Goal: Navigation & Orientation: Understand site structure

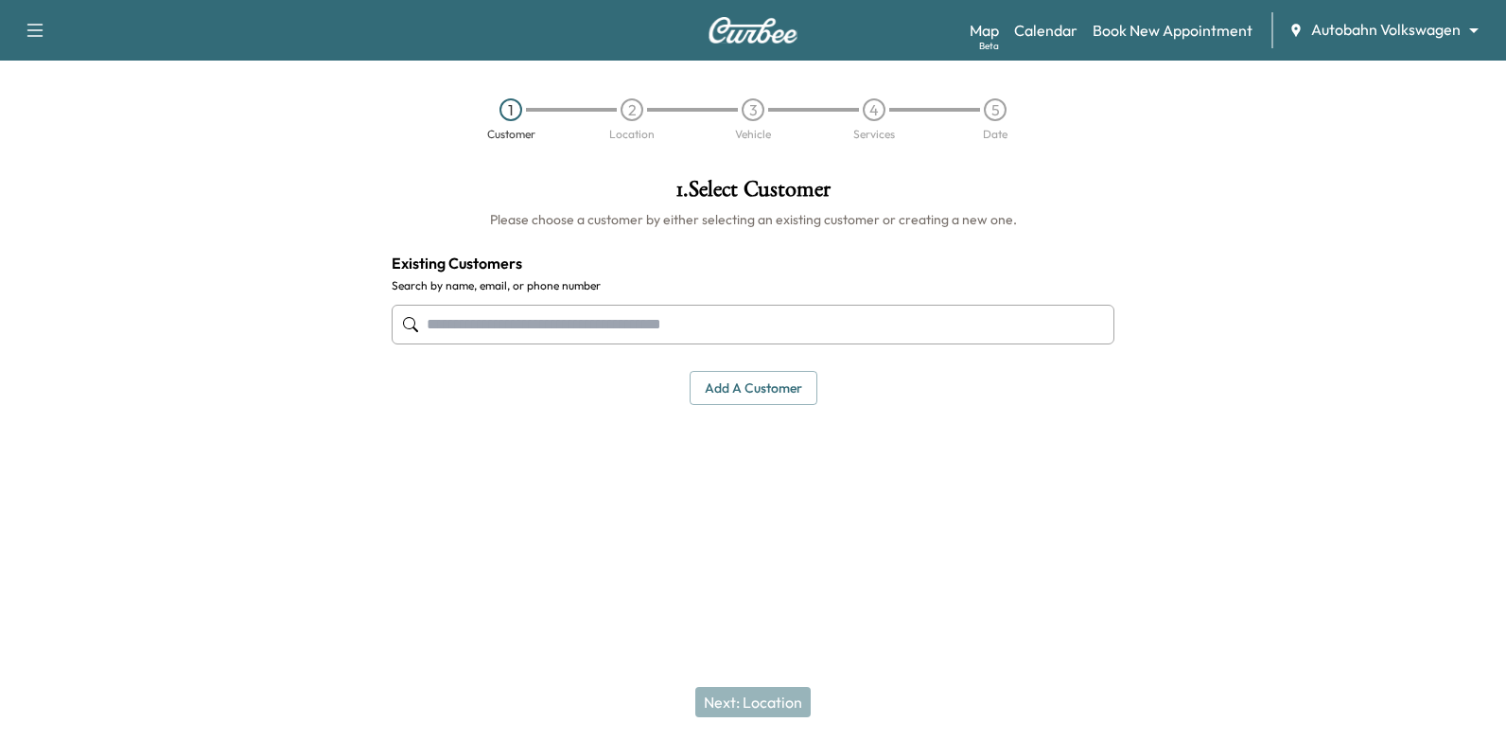
click at [1413, 29] on body "Support Log Out Map Beta Calendar Book New Appointment Autobahn Volkswagen ****…" at bounding box center [753, 370] width 1506 height 740
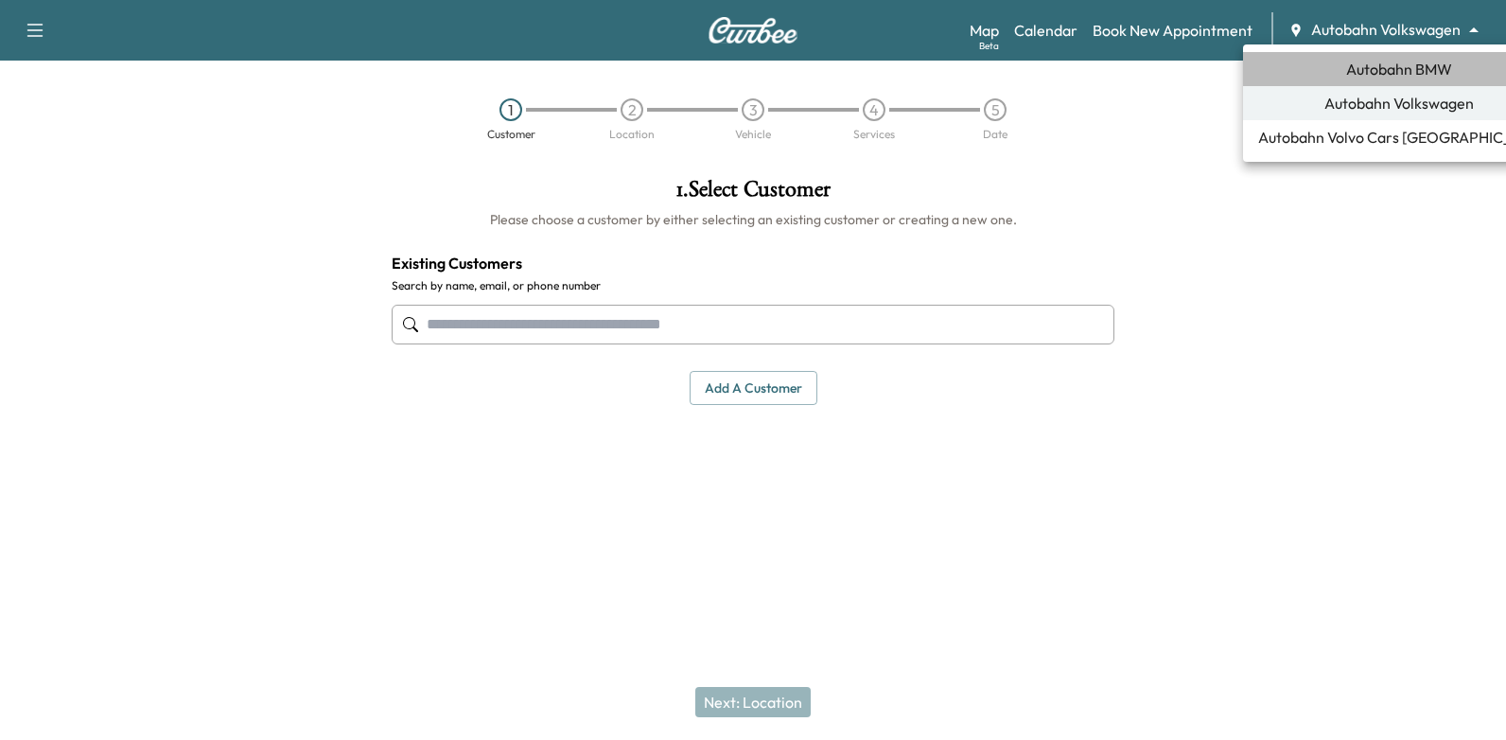
click at [1383, 67] on span "Autobahn BMW" at bounding box center [1399, 69] width 106 height 23
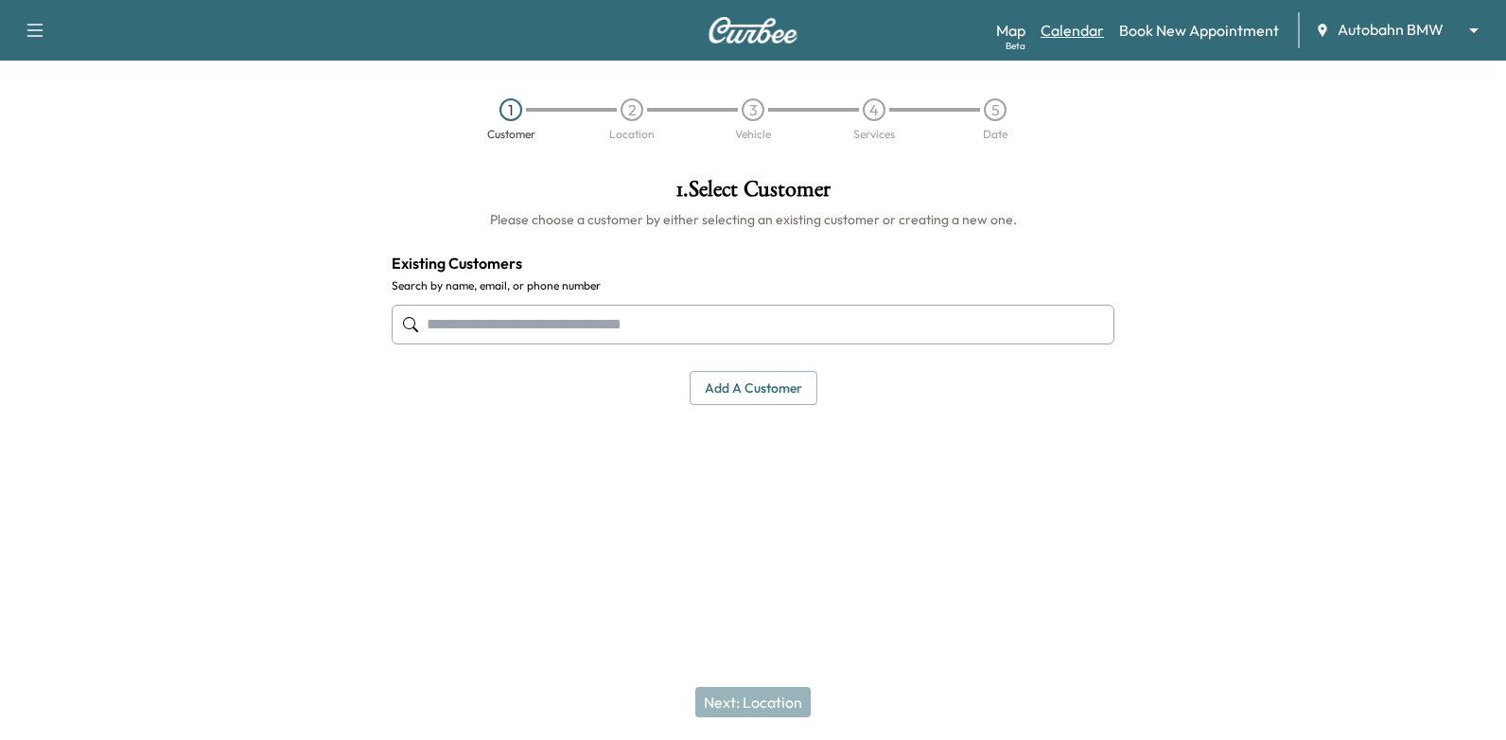
click at [1081, 24] on link "Calendar" at bounding box center [1071, 30] width 63 height 23
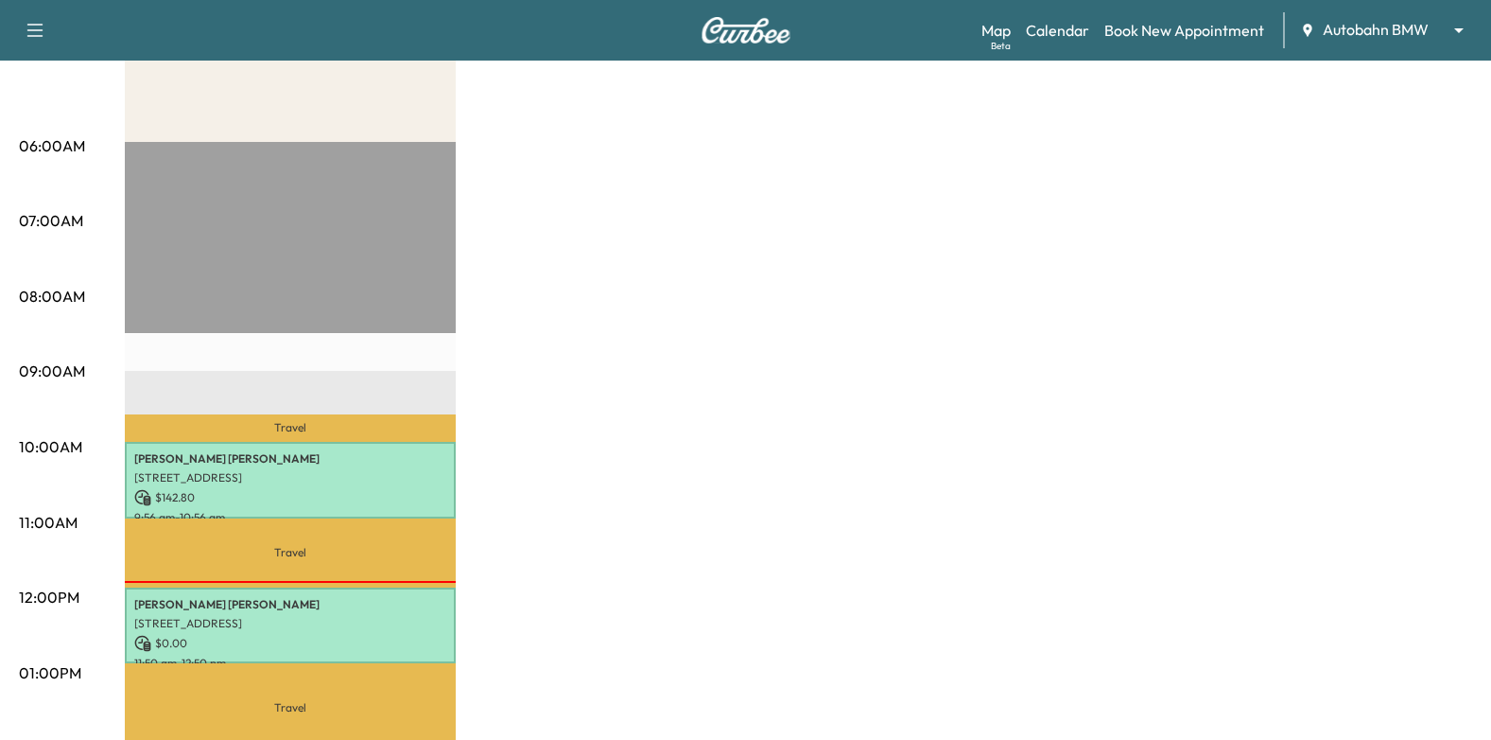
scroll to position [378, 0]
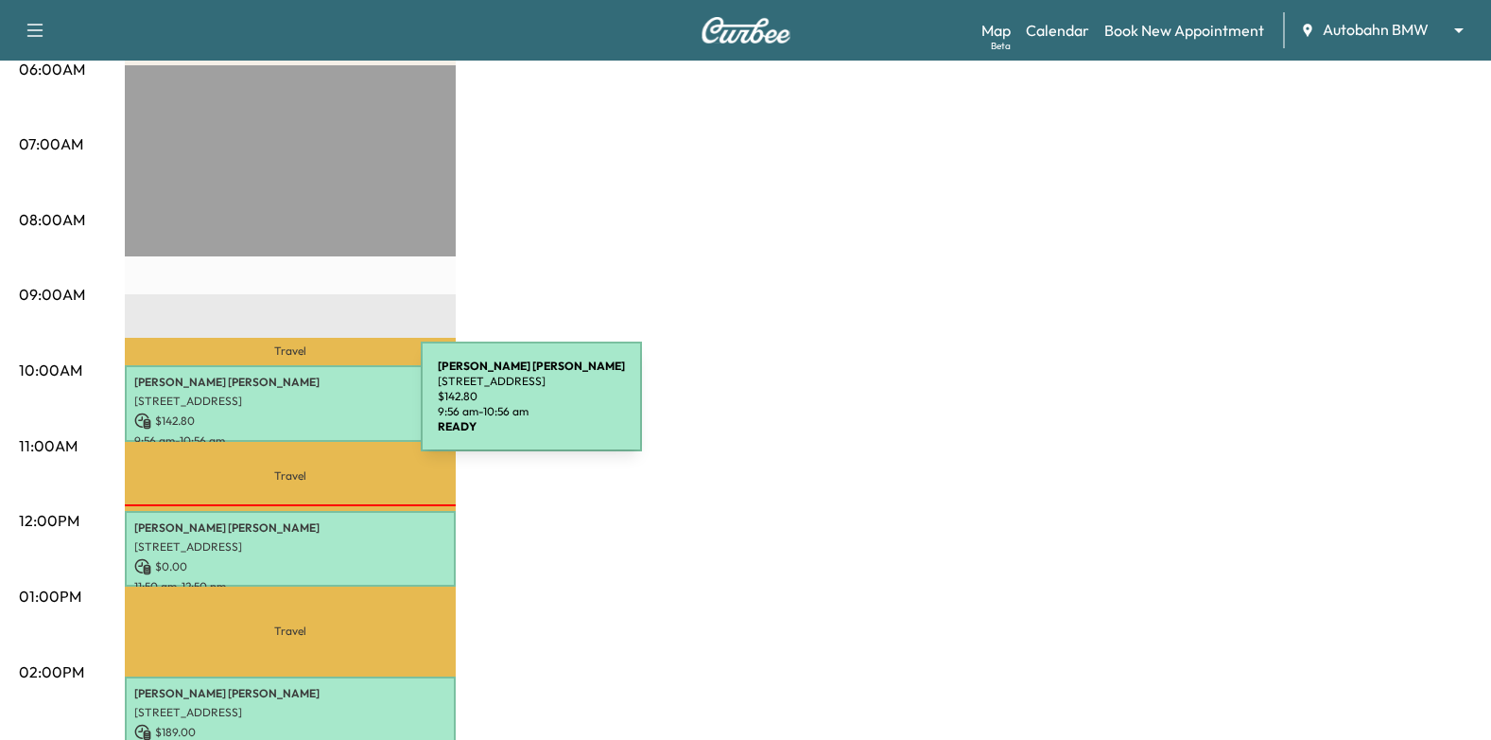
click at [288, 393] on p "[STREET_ADDRESS]" at bounding box center [290, 400] width 312 height 15
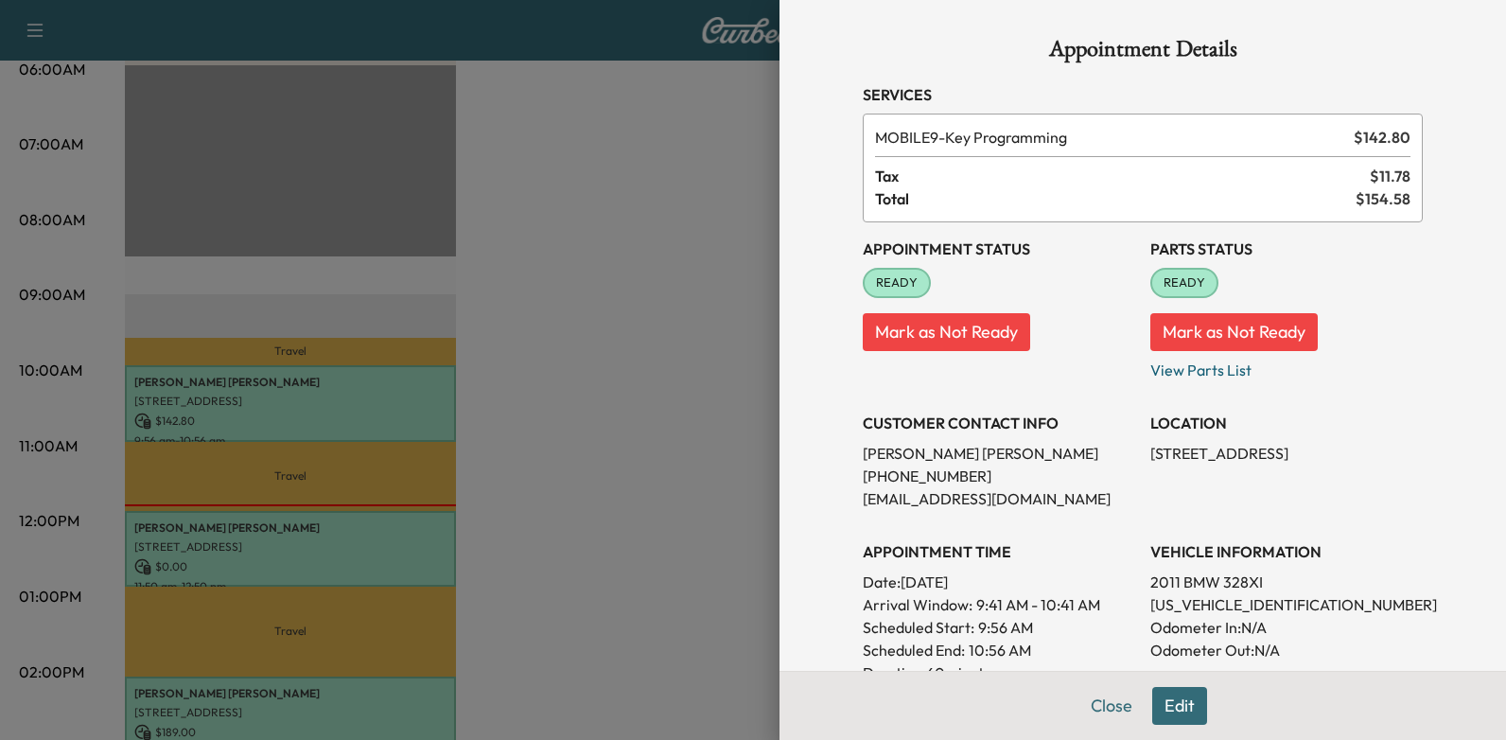
click at [589, 280] on div at bounding box center [753, 370] width 1506 height 740
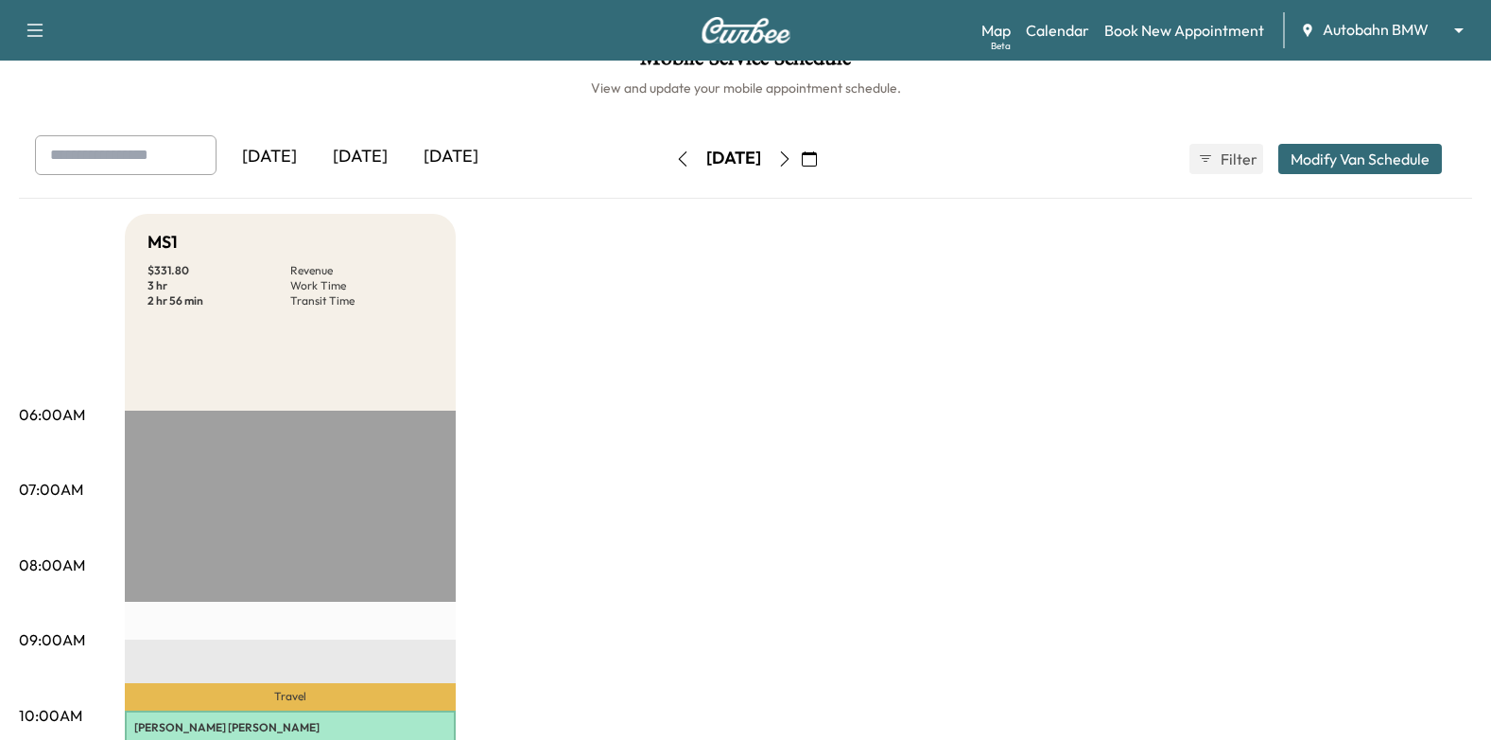
scroll to position [0, 0]
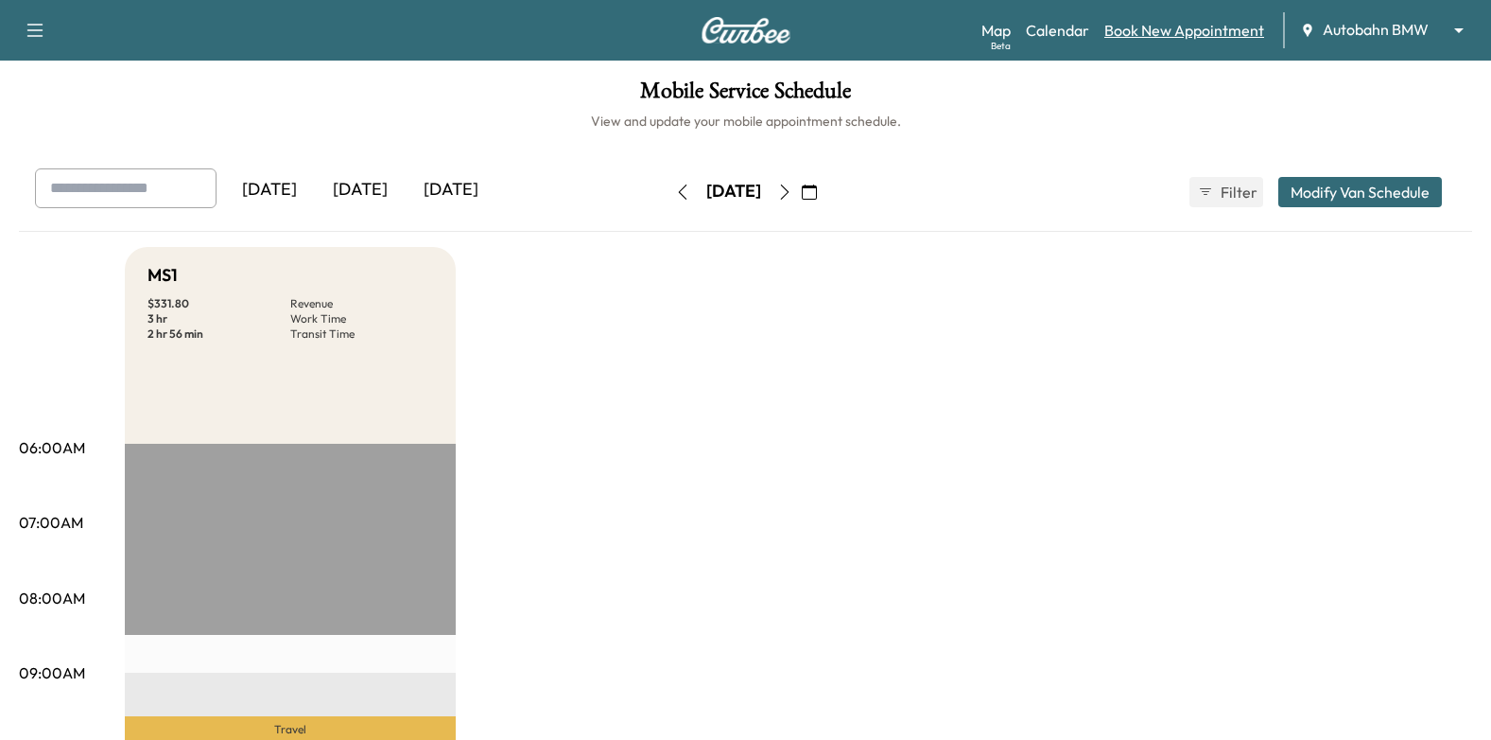
click at [1181, 26] on link "Book New Appointment" at bounding box center [1185, 30] width 160 height 23
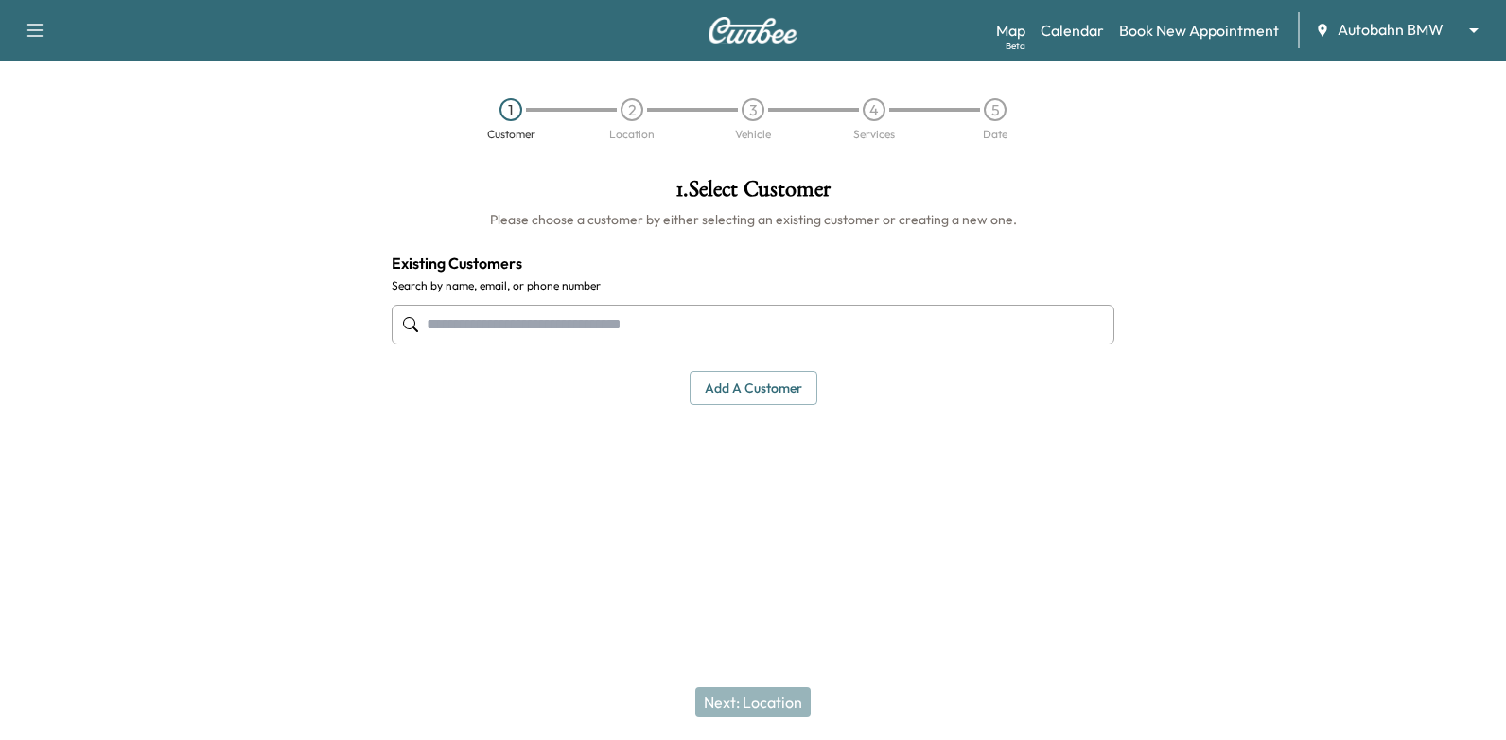
click at [635, 109] on div "2" at bounding box center [631, 109] width 23 height 23
click at [671, 340] on input "text" at bounding box center [753, 325] width 723 height 40
click at [1071, 31] on link "Calendar" at bounding box center [1071, 30] width 63 height 23
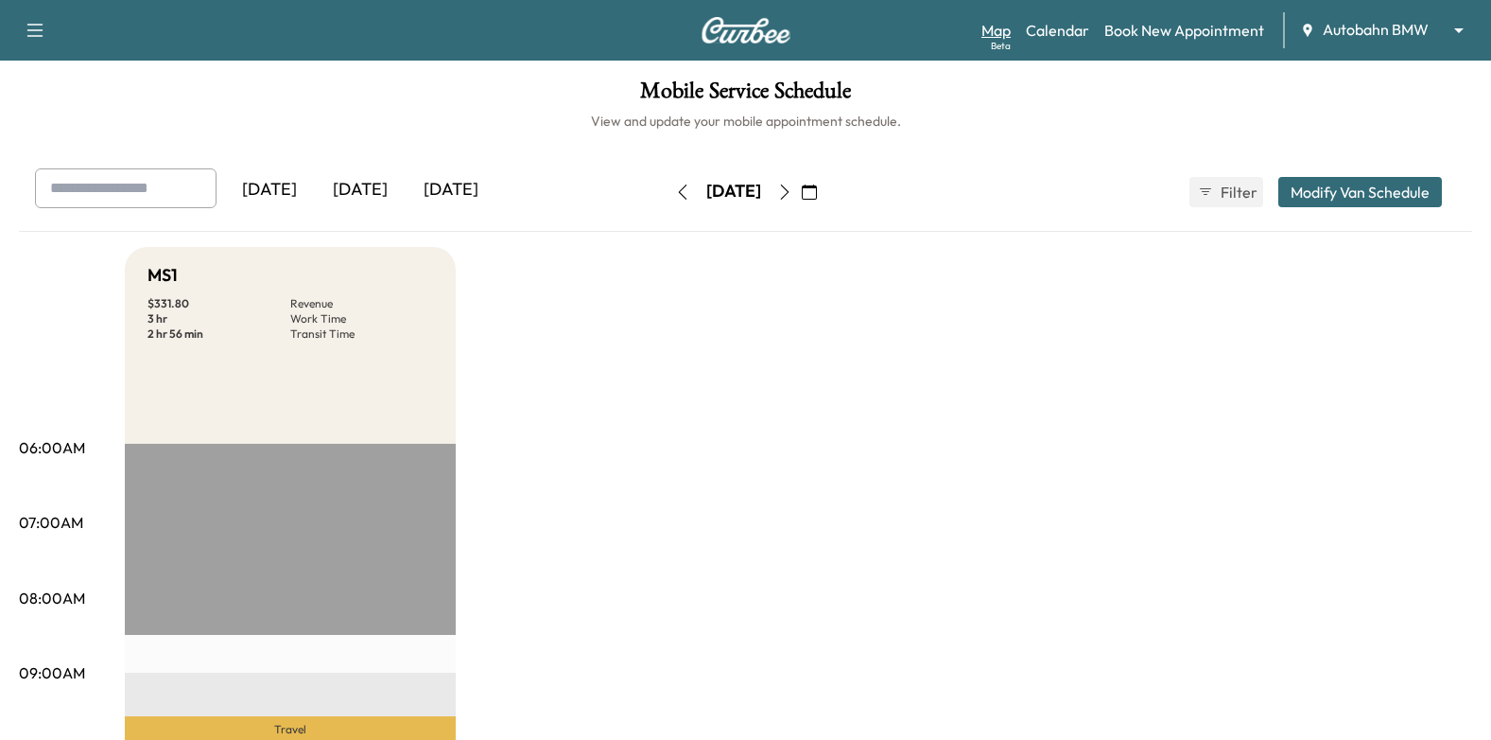
click at [1002, 22] on link "Map Beta" at bounding box center [996, 30] width 29 height 23
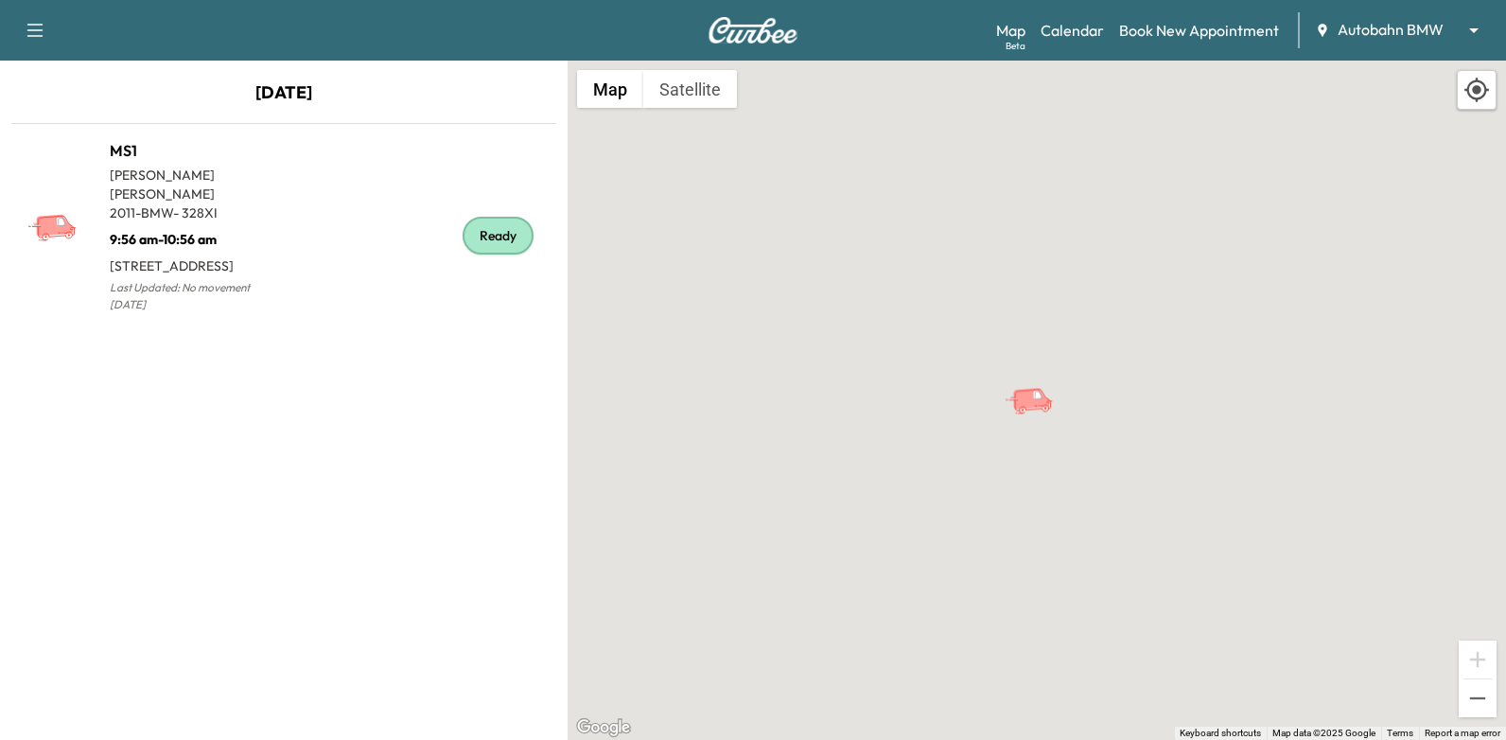
click at [773, 37] on img at bounding box center [752, 30] width 91 height 26
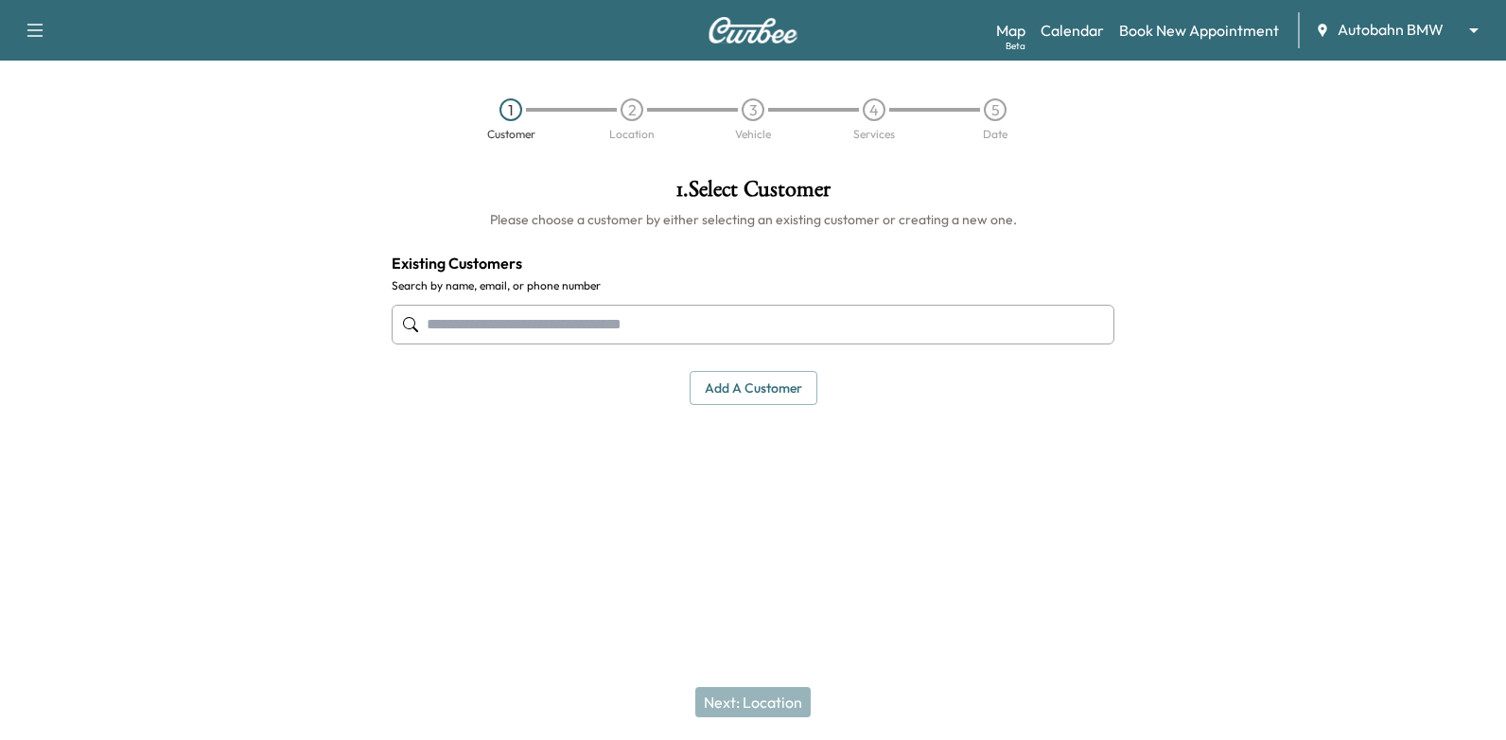
click at [1408, 32] on body "Support Log Out Map Beta Calendar Book New Appointment Autobahn BMW ******** ​ …" at bounding box center [753, 370] width 1506 height 740
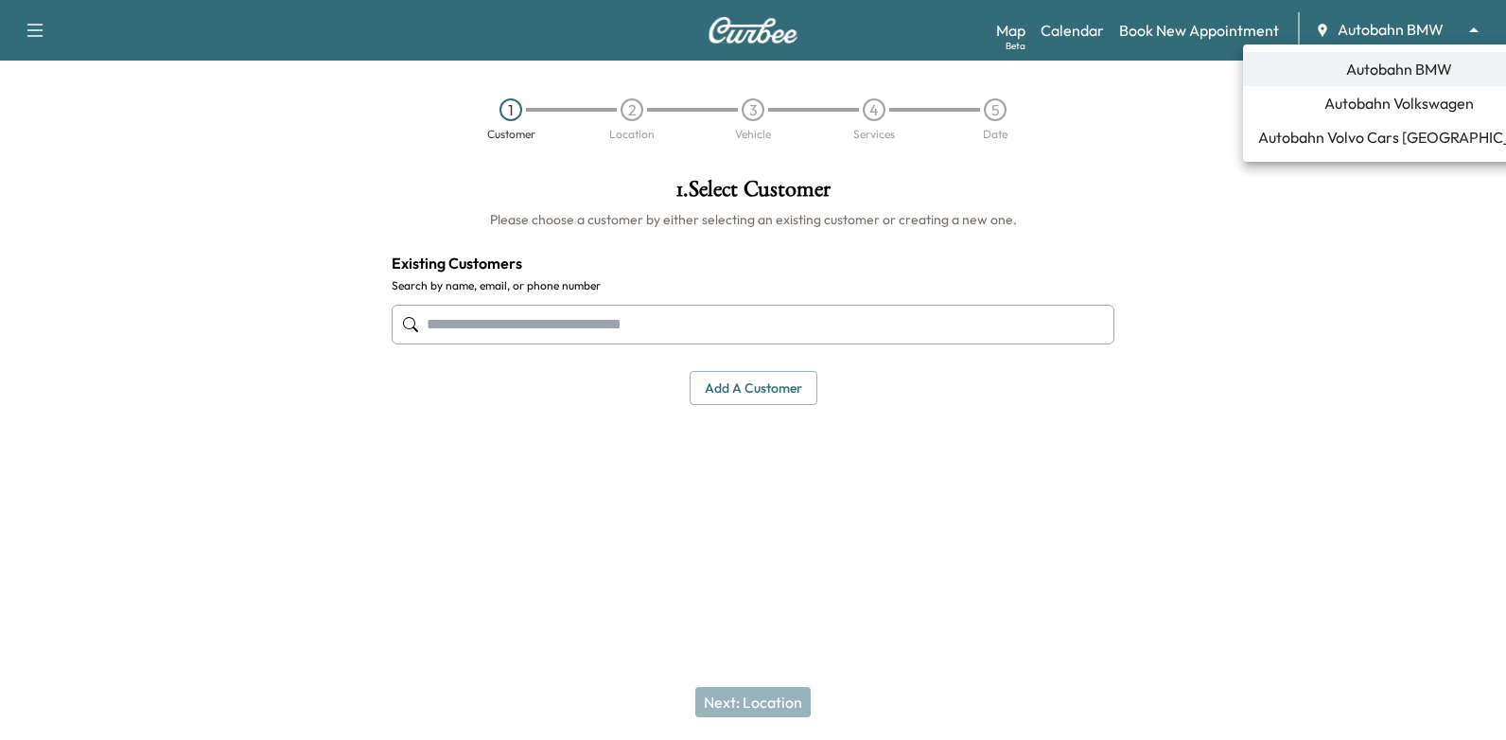
click at [1384, 103] on span "Autobahn Volkswagen" at bounding box center [1398, 103] width 149 height 23
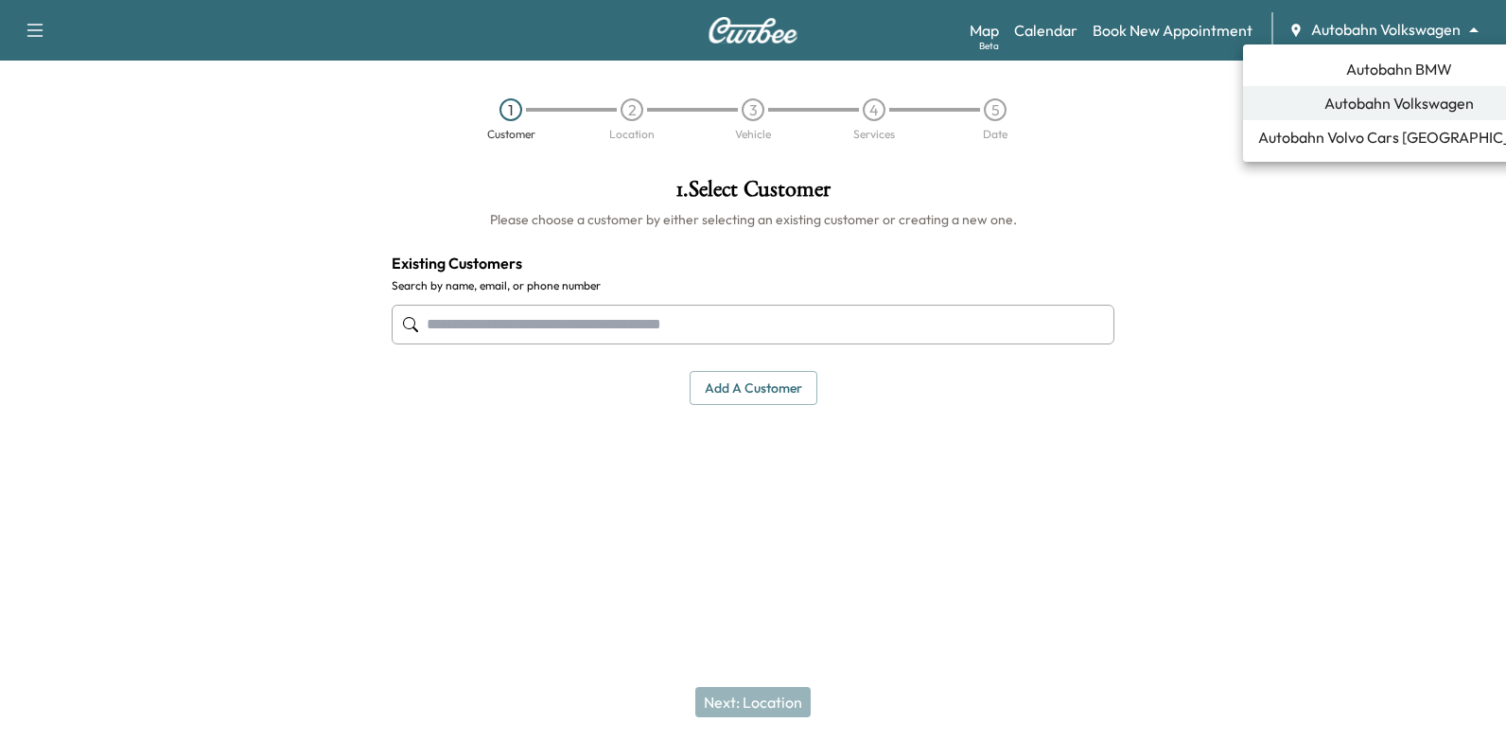
click at [1404, 35] on body "Support Log Out Map Beta Calendar Book New Appointment Autobahn Volkswagen ****…" at bounding box center [753, 370] width 1506 height 740
click at [1402, 69] on span "Autobahn BMW" at bounding box center [1399, 69] width 106 height 23
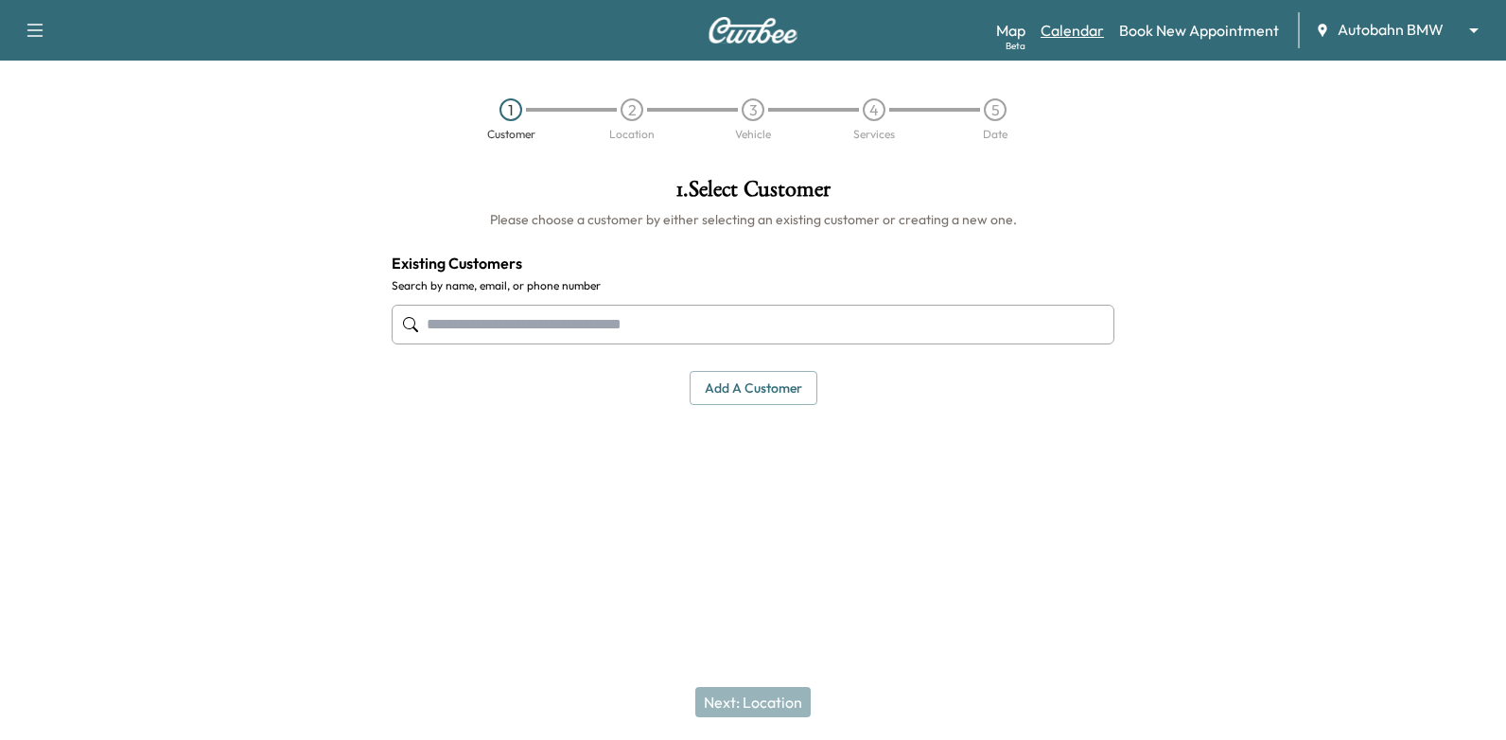
click at [1076, 24] on link "Calendar" at bounding box center [1071, 30] width 63 height 23
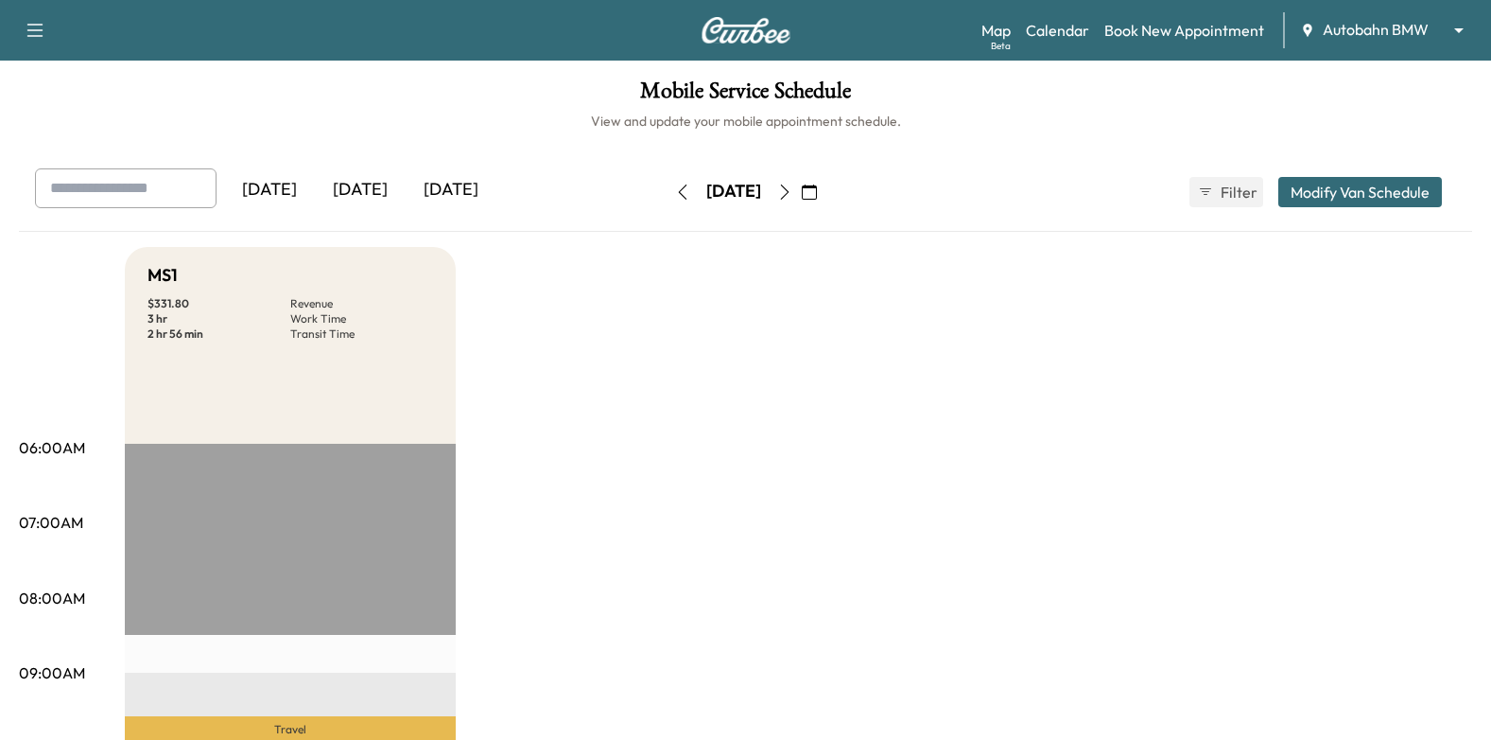
click at [826, 181] on button "button" at bounding box center [809, 192] width 32 height 30
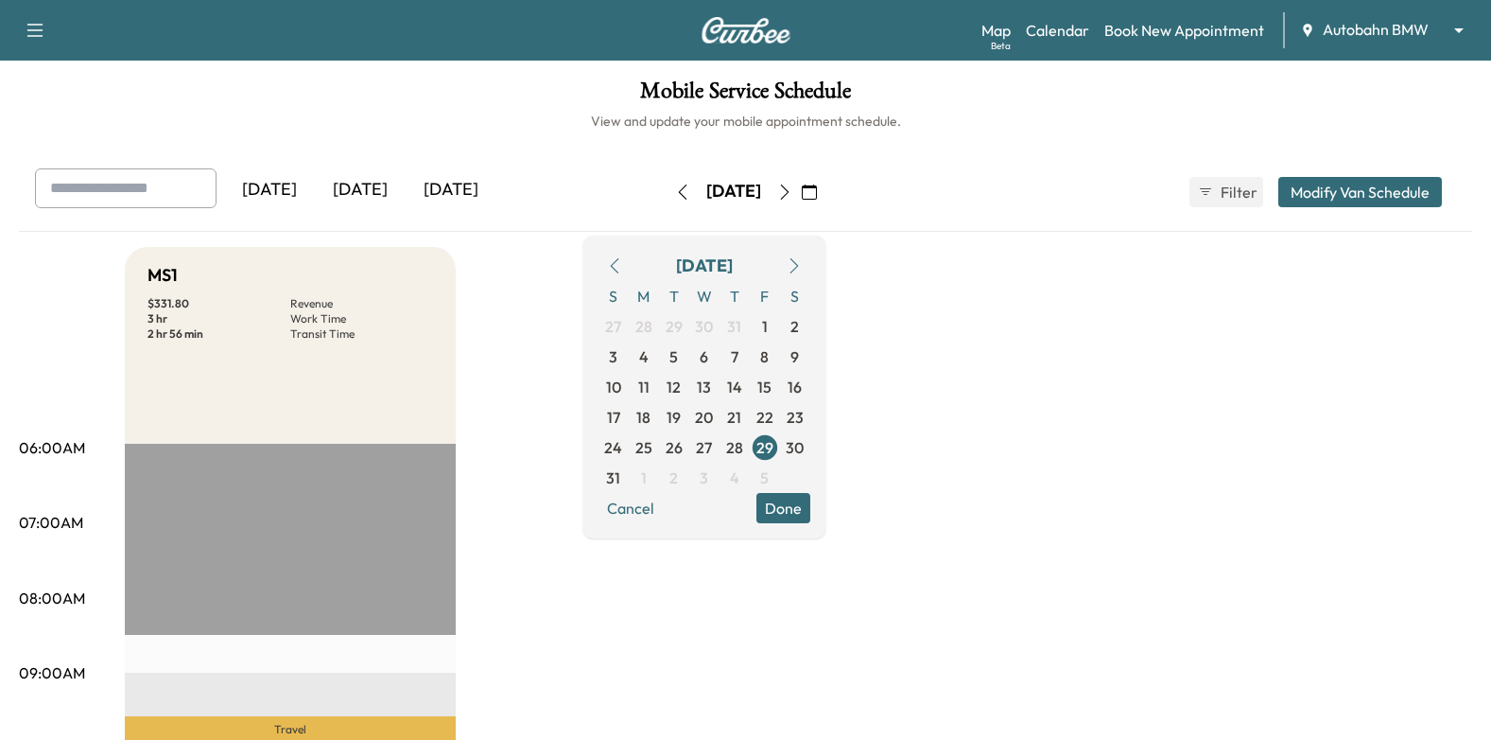
click at [988, 41] on link "Map Beta" at bounding box center [996, 30] width 29 height 23
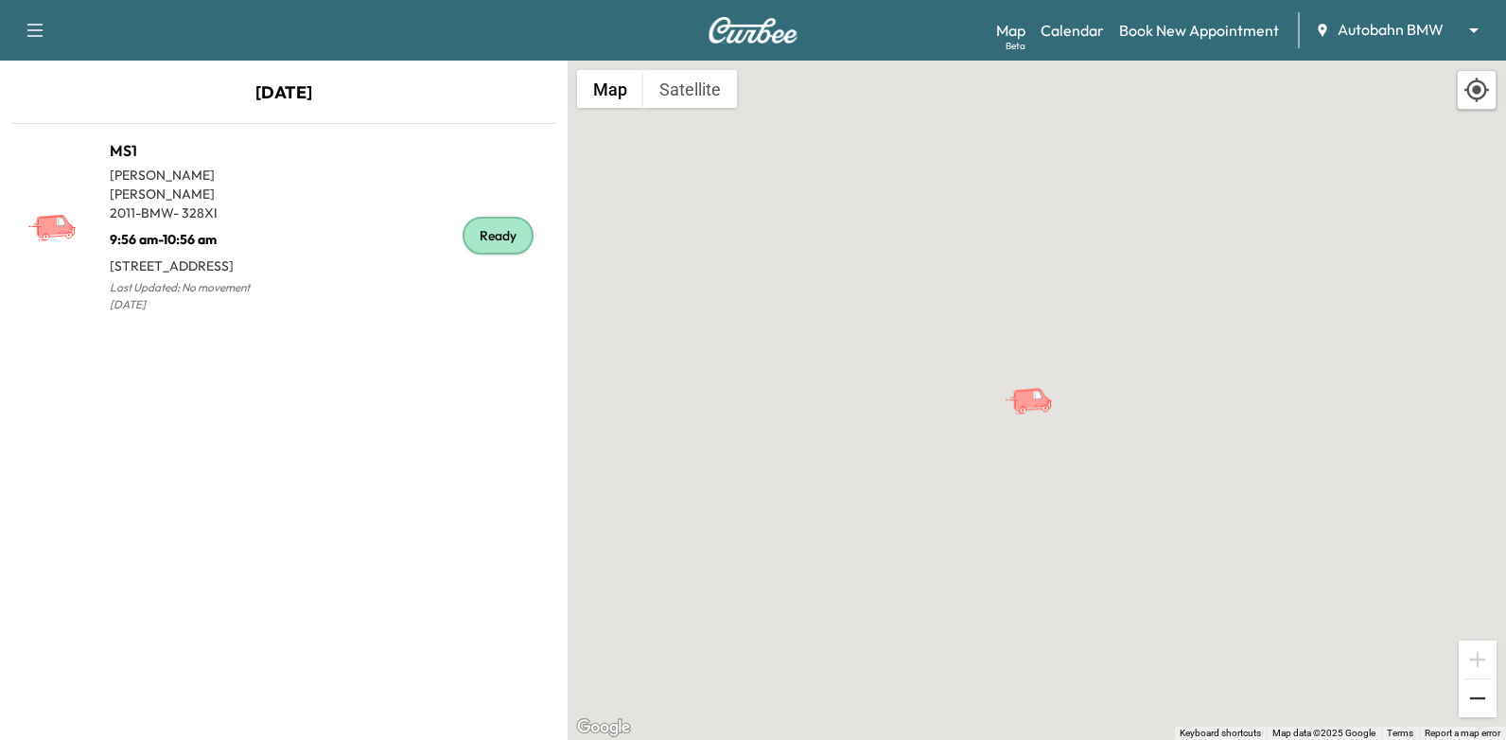
click at [1471, 700] on button "Zoom out" at bounding box center [1477, 698] width 38 height 38
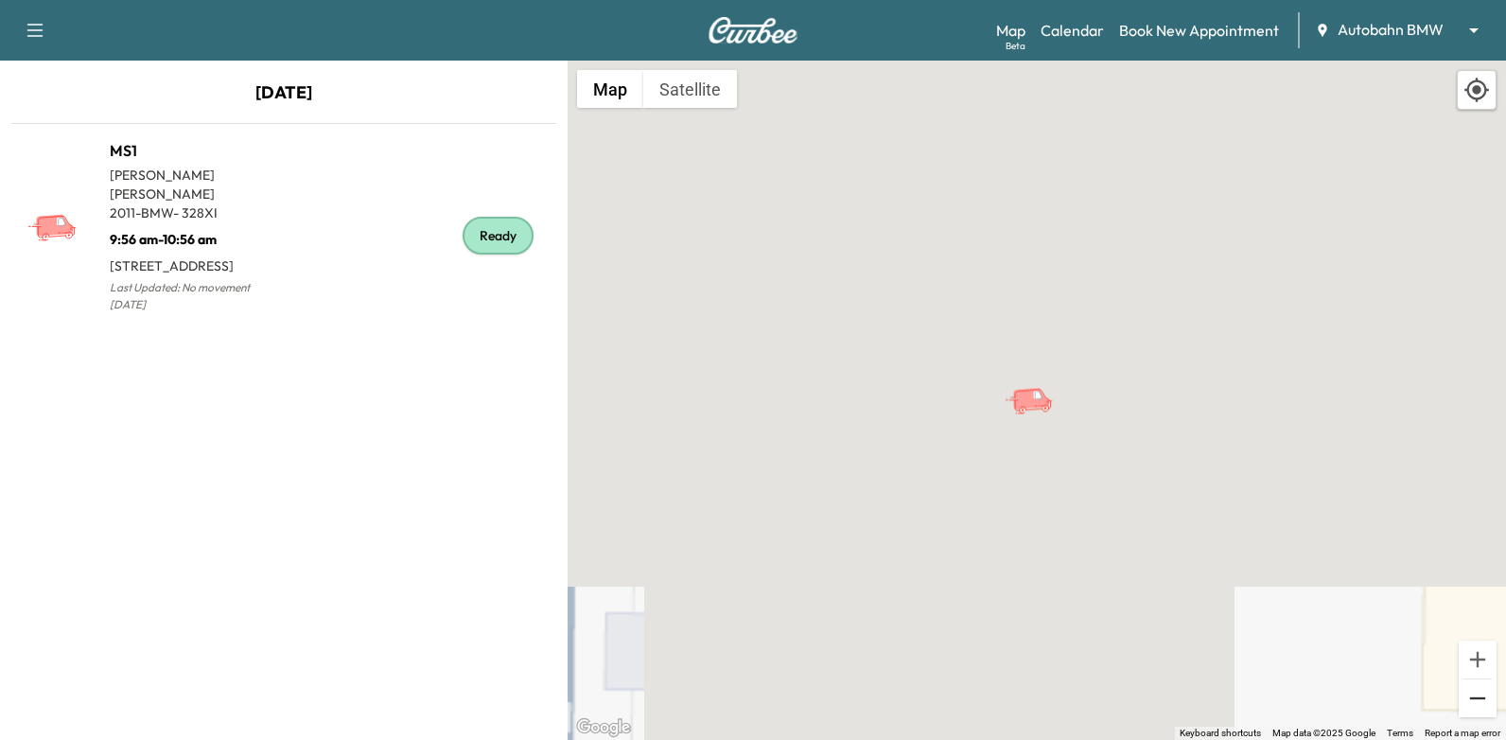
click at [1471, 700] on button "Zoom out" at bounding box center [1477, 698] width 38 height 38
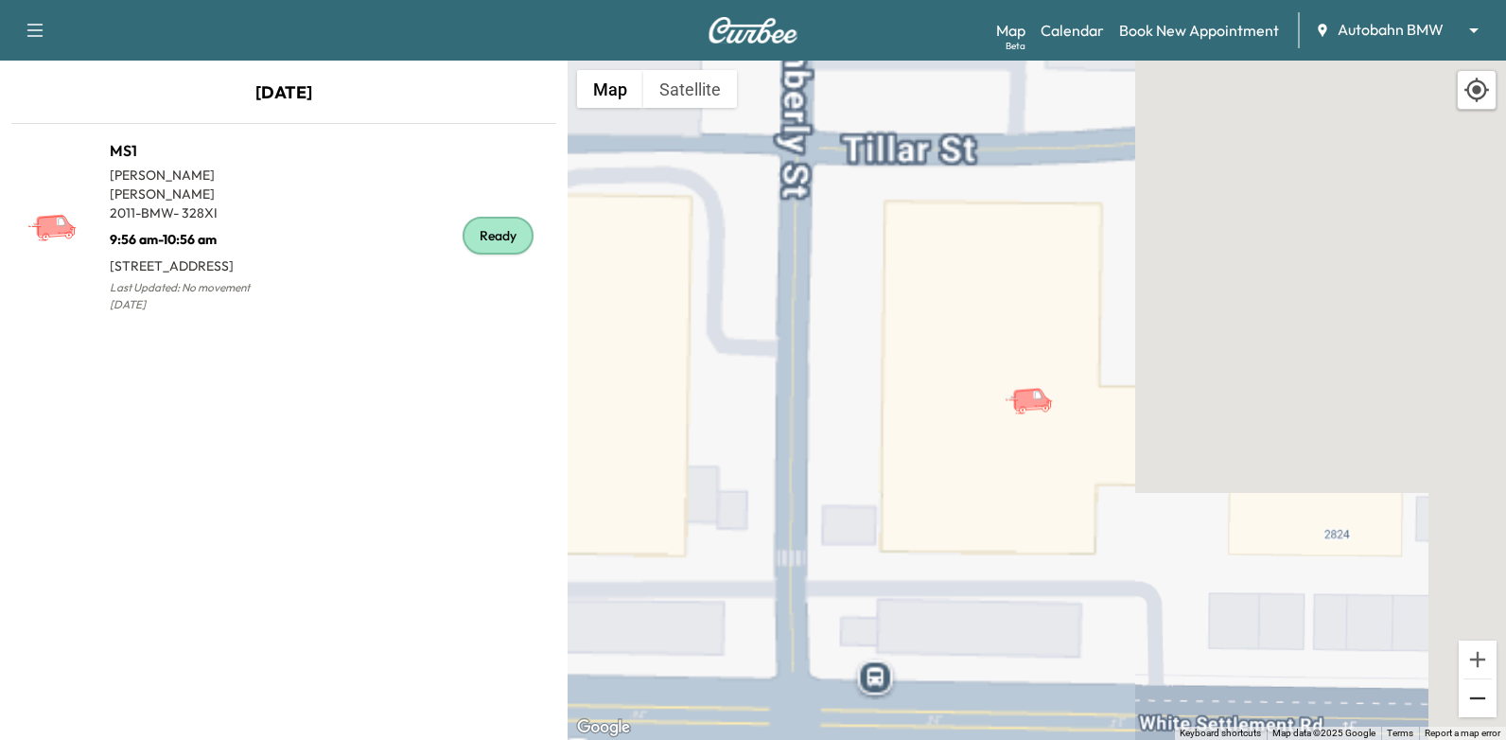
click at [1471, 700] on button "Zoom out" at bounding box center [1477, 698] width 38 height 38
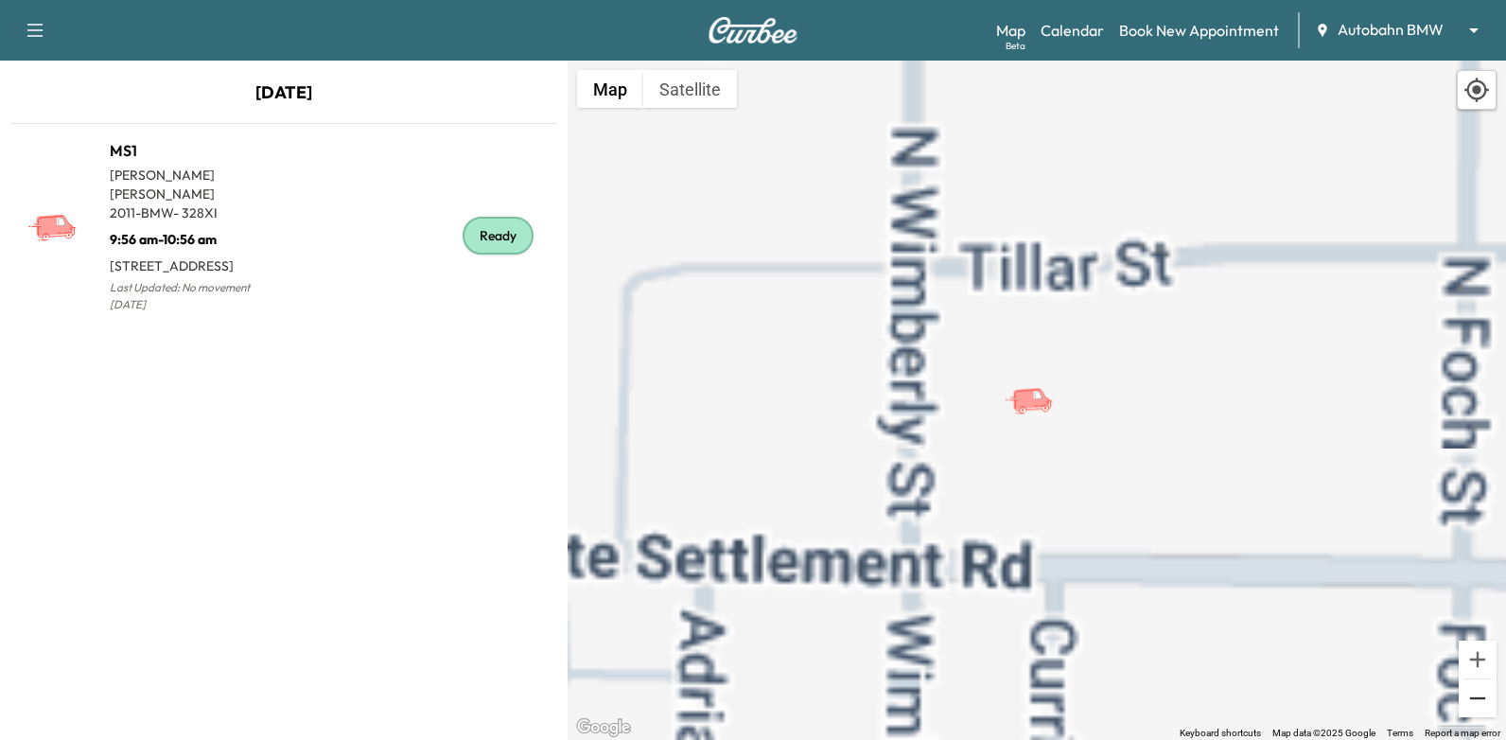
click at [1471, 700] on button "Zoom out" at bounding box center [1477, 698] width 38 height 38
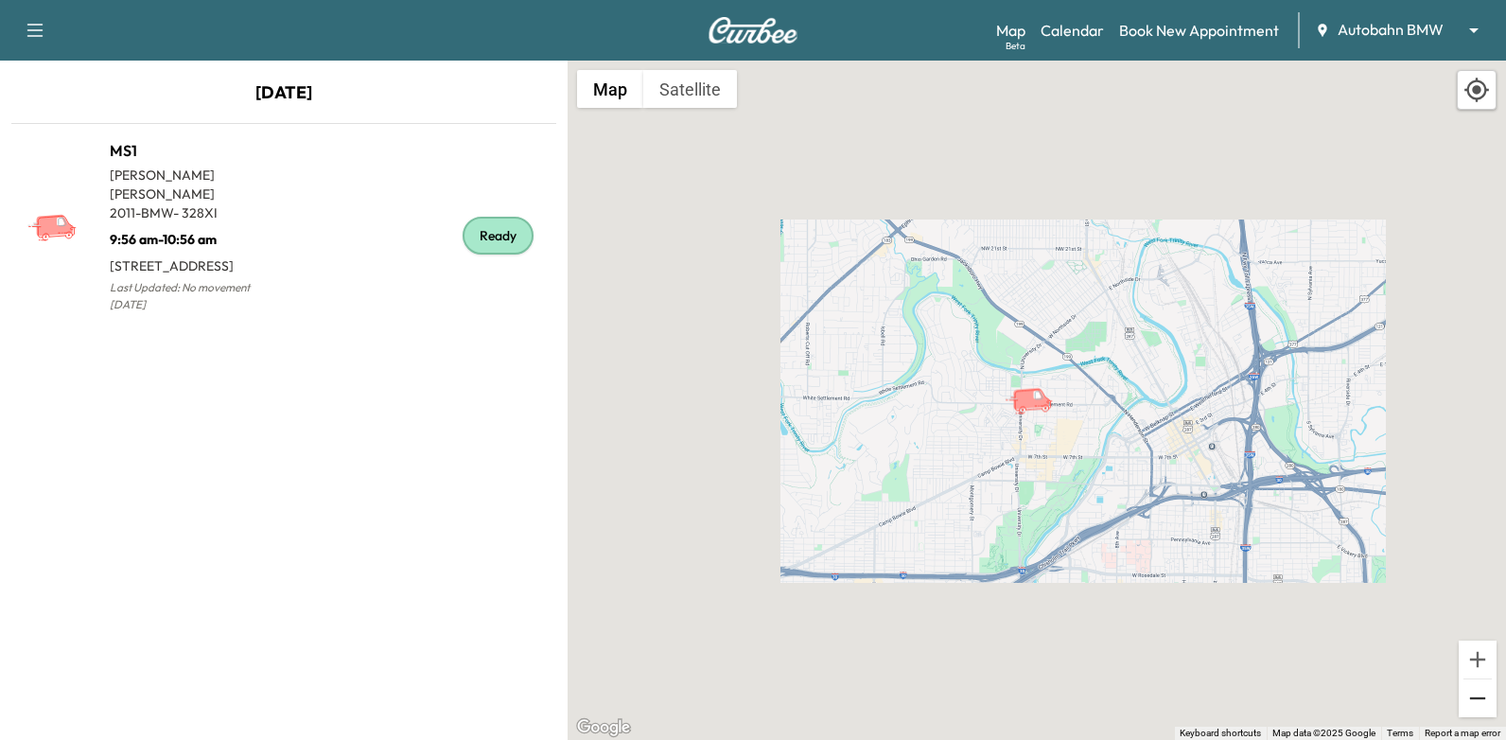
click at [1471, 700] on button "Zoom out" at bounding box center [1477, 698] width 38 height 38
